Goal: Information Seeking & Learning: Learn about a topic

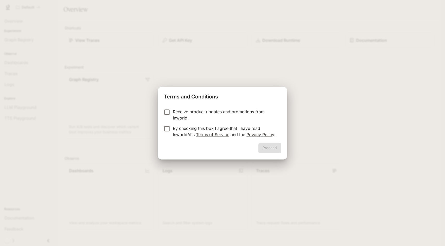
click at [189, 113] on p "Receive product updates and promotions from Inworld." at bounding box center [225, 115] width 104 height 12
click at [180, 112] on p "Receive product updates and promotions from Inworld." at bounding box center [225, 115] width 104 height 12
click at [180, 130] on p "By checking this box I agree that I have read InworldAI's Terms of Service and …" at bounding box center [225, 131] width 104 height 12
click at [271, 152] on button "Proceed" at bounding box center [269, 148] width 23 height 10
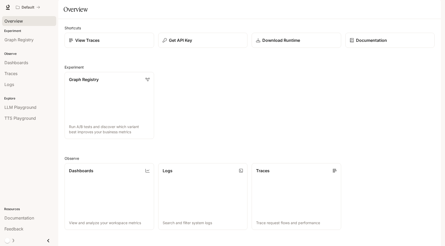
click at [23, 23] on div "Overview" at bounding box center [28, 21] width 49 height 6
click at [20, 45] on li "Graph Registry" at bounding box center [29, 39] width 58 height 11
click at [18, 41] on span "Graph Registry" at bounding box center [18, 40] width 29 height 6
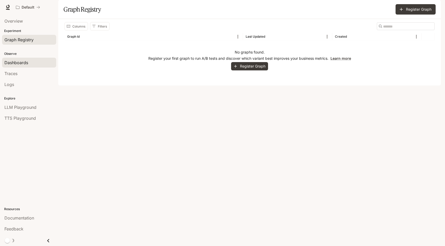
click at [22, 61] on span "Dashboards" at bounding box center [16, 63] width 24 height 6
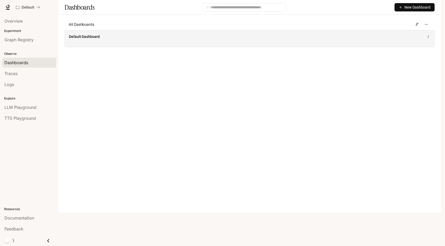
click at [84, 40] on div "Default Dashboard" at bounding box center [249, 37] width 361 height 6
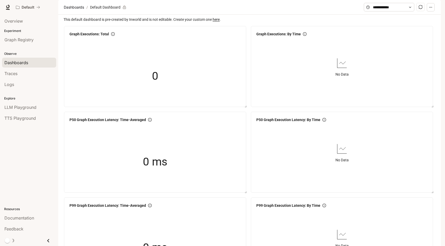
click at [431, 8] on img "button" at bounding box center [433, 7] width 7 height 7
click at [387, 49] on span "API Keys" at bounding box center [400, 48] width 67 height 5
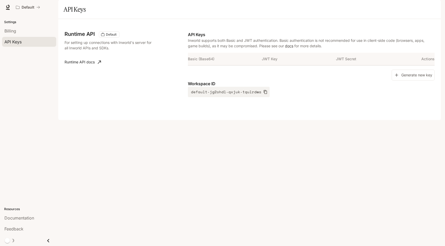
click at [232, 49] on p "Inworld supports both Basic and JWT authentication. Basic authentication is not…" at bounding box center [311, 43] width 247 height 11
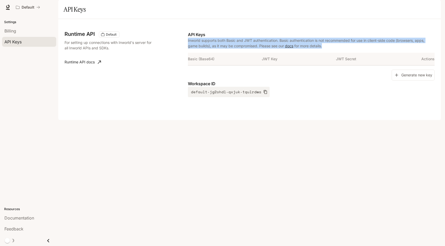
click at [247, 49] on p "Inworld supports both Basic and JWT authentication. Basic authentication is not…" at bounding box center [311, 43] width 247 height 11
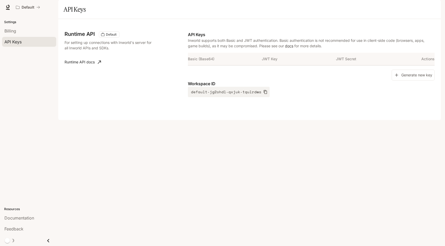
click at [247, 49] on p "Inworld supports both Basic and JWT authentication. Basic authentication is not…" at bounding box center [311, 43] width 247 height 11
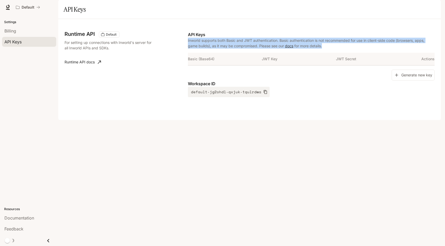
click at [121, 97] on div "Runtime API Default For setting up connections with Inworld's server for all In…" at bounding box center [126, 64] width 123 height 66
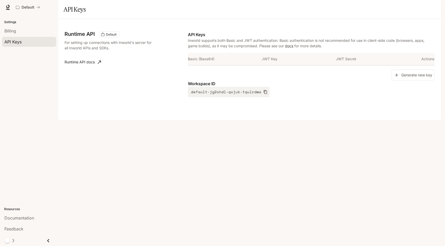
click at [89, 66] on div "Runtime API Default For setting up connections with Inworld's server for all In…" at bounding box center [126, 64] width 123 height 66
click at [16, 32] on span "Billing" at bounding box center [10, 31] width 12 height 6
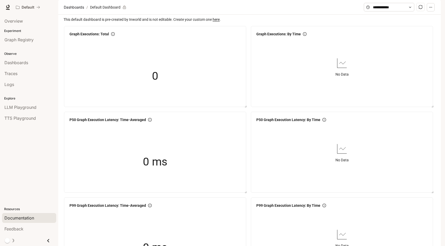
click at [10, 217] on span "Documentation" at bounding box center [19, 218] width 30 height 6
